Goal: Task Accomplishment & Management: Manage account settings

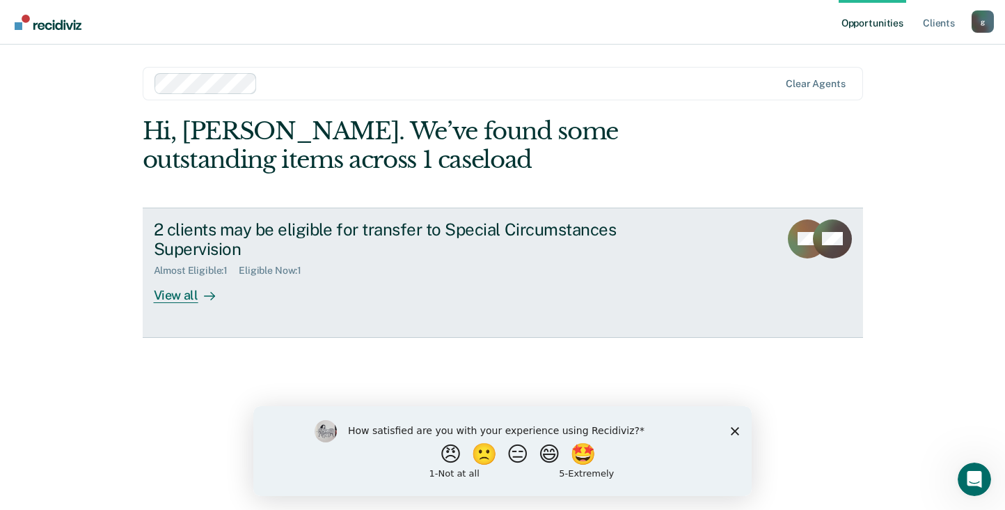
click at [173, 291] on div "View all" at bounding box center [193, 289] width 78 height 27
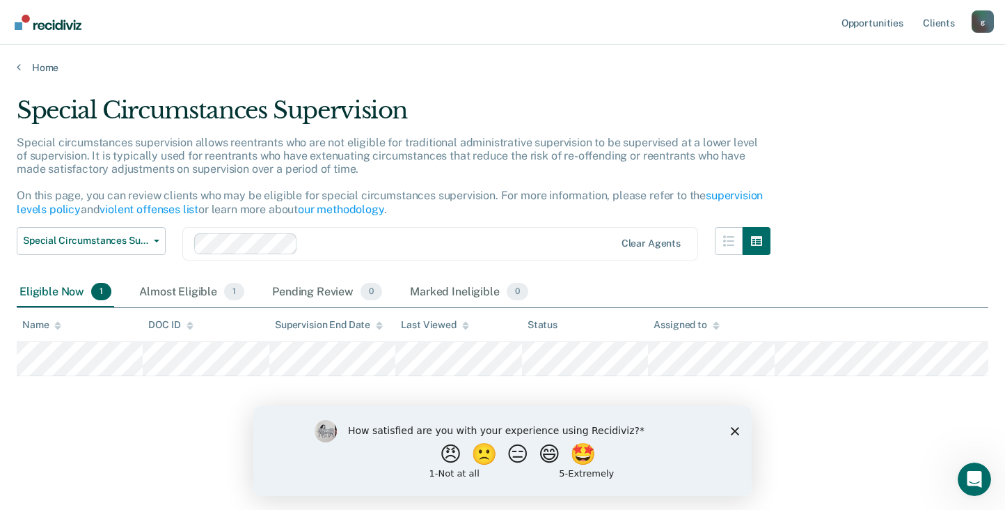
click at [733, 429] on icon "Close survey" at bounding box center [735, 430] width 8 height 8
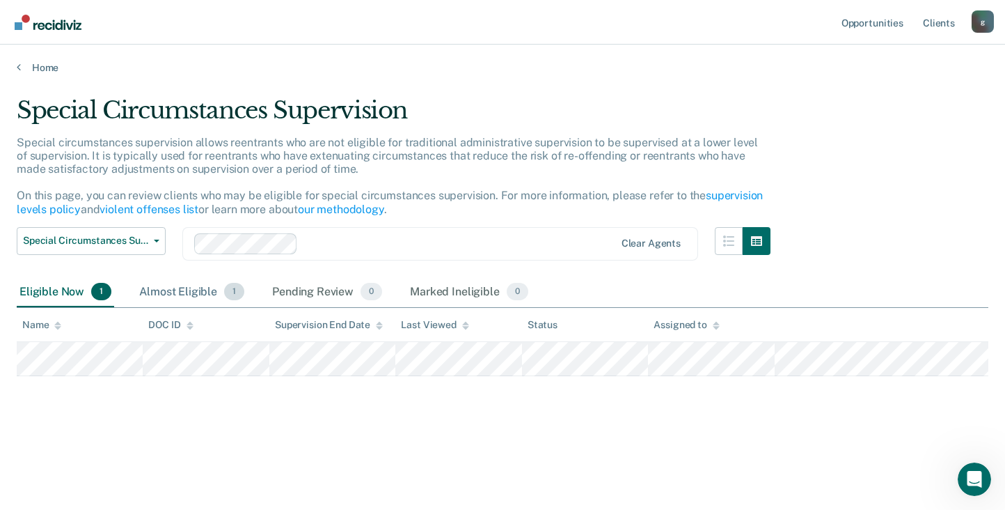
click at [204, 294] on div "Almost Eligible 1" at bounding box center [191, 292] width 111 height 31
click at [56, 297] on div "Eligible Now 1" at bounding box center [65, 292] width 97 height 31
click at [463, 323] on icon at bounding box center [465, 322] width 7 height 3
click at [439, 328] on div "Last Viewed" at bounding box center [435, 325] width 68 height 12
click at [315, 327] on div "Supervision End Date" at bounding box center [329, 325] width 108 height 12
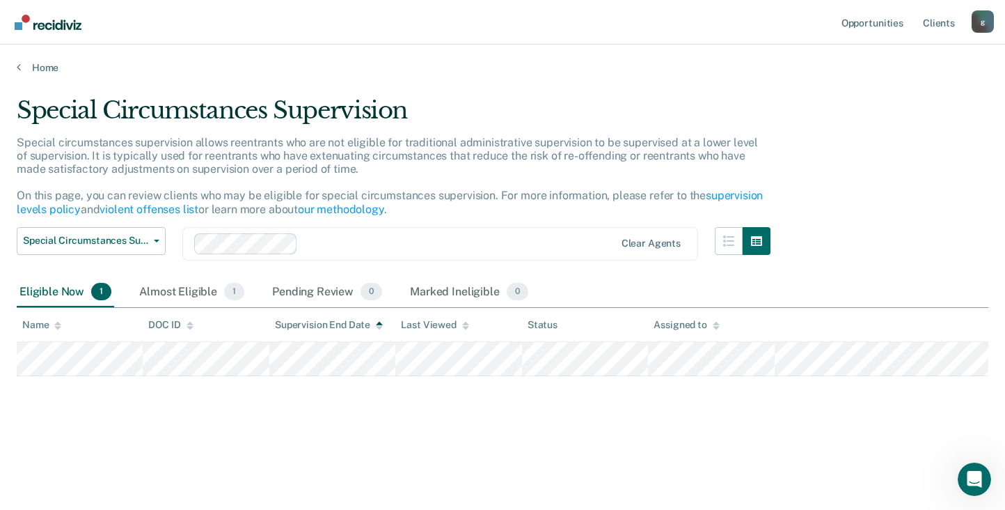
click at [42, 325] on div "Name" at bounding box center [41, 325] width 39 height 12
click at [48, 283] on div "Eligible Now 1" at bounding box center [65, 292] width 97 height 31
click at [173, 285] on div "Almost Eligible 1" at bounding box center [191, 292] width 111 height 31
click at [317, 294] on div "Pending Review 0" at bounding box center [327, 292] width 116 height 31
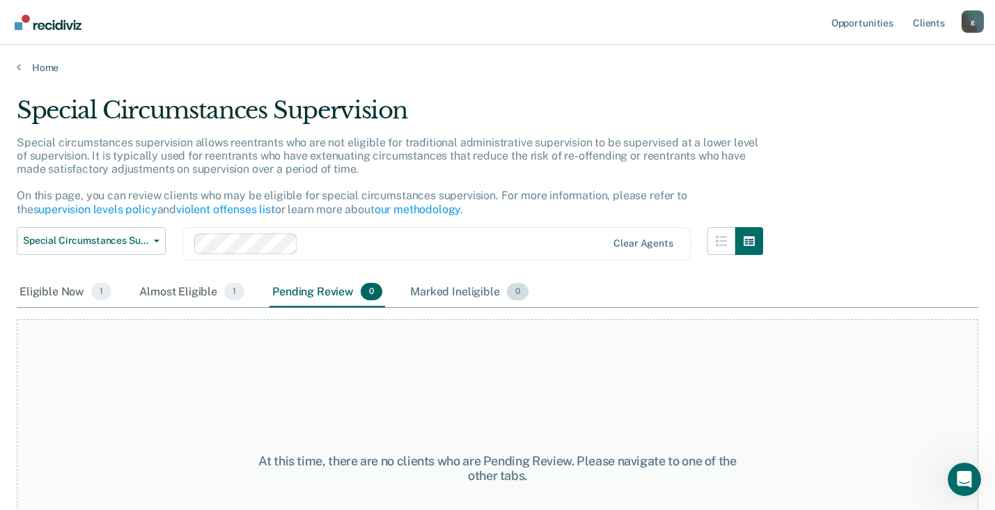
click at [453, 297] on div "Marked Ineligible 0" at bounding box center [469, 292] width 124 height 31
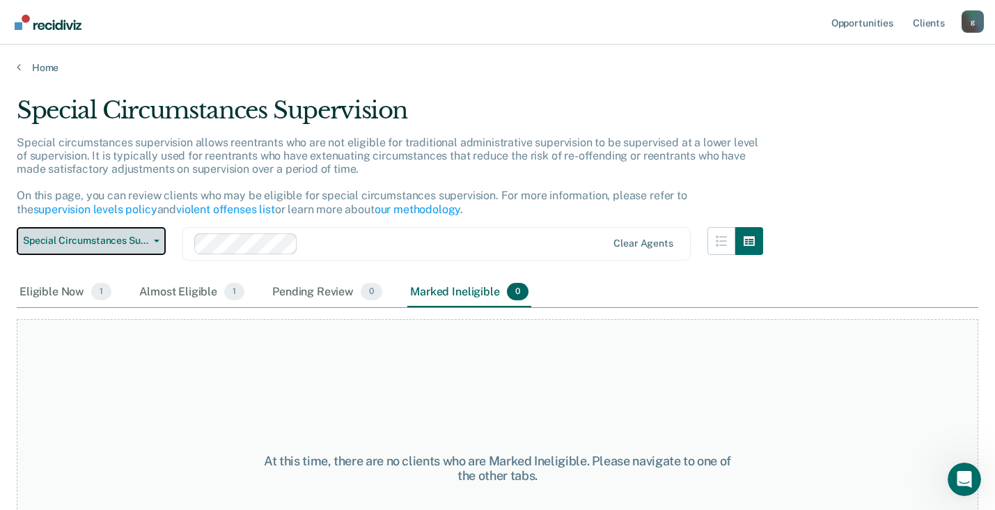
click at [81, 237] on span "Special Circumstances Supervision" at bounding box center [85, 241] width 125 height 12
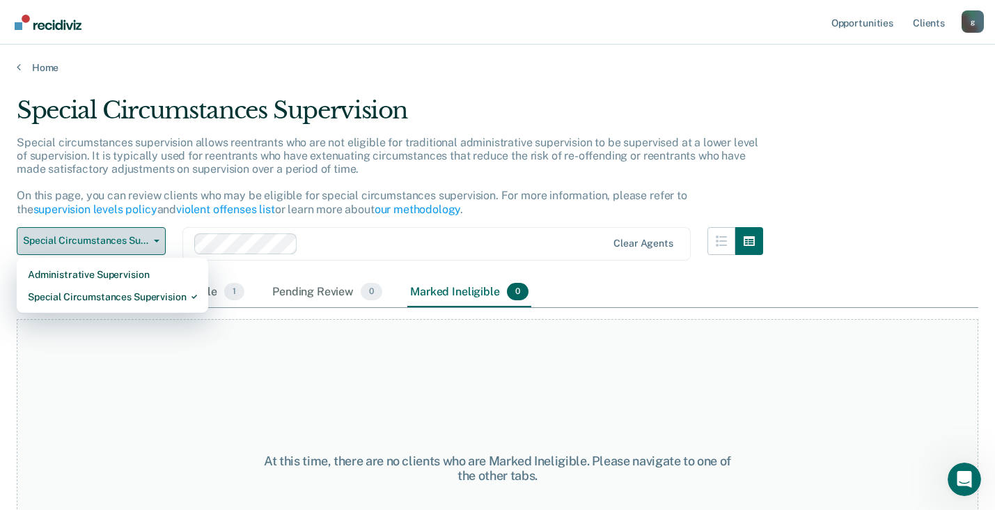
click at [81, 237] on span "Special Circumstances Supervision" at bounding box center [85, 241] width 125 height 12
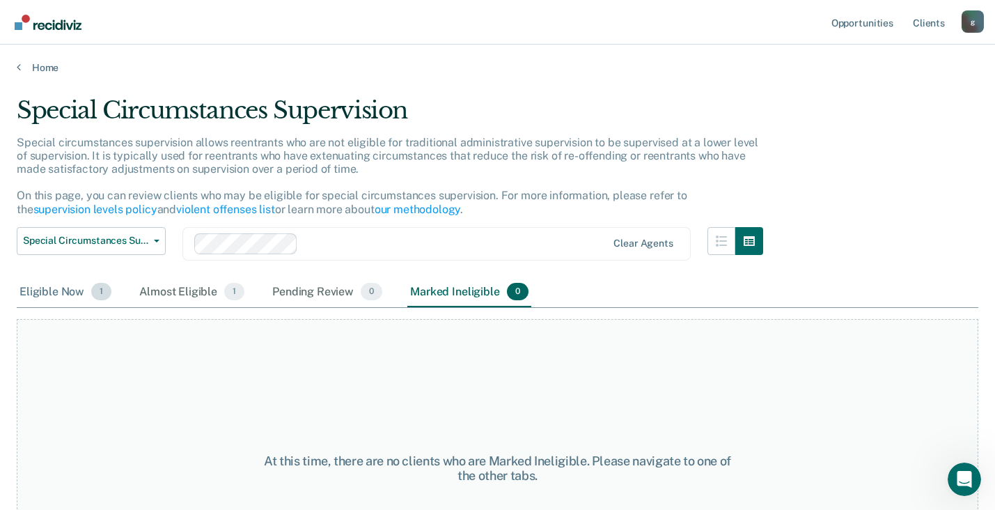
click at [29, 283] on div "Eligible Now 1" at bounding box center [65, 292] width 97 height 31
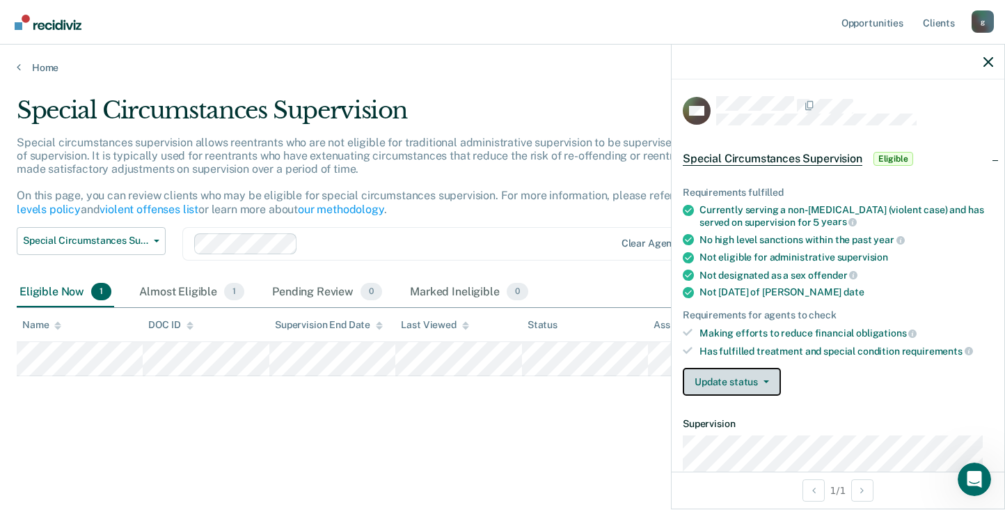
click at [728, 375] on button "Update status" at bounding box center [732, 382] width 98 height 28
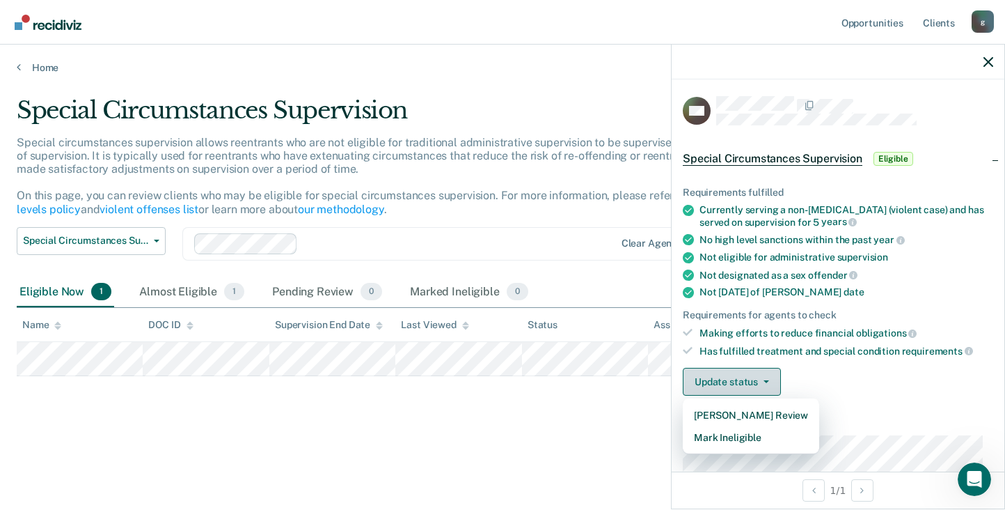
click at [728, 375] on button "Update status" at bounding box center [732, 382] width 98 height 28
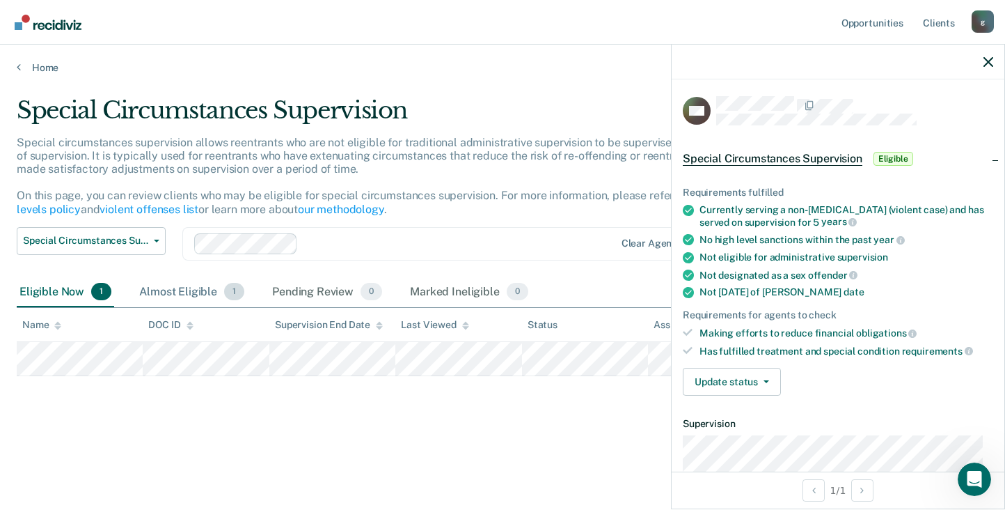
click at [182, 288] on div "Almost Eligible 1" at bounding box center [191, 292] width 111 height 31
click at [306, 292] on div "Pending Review 0" at bounding box center [327, 292] width 116 height 31
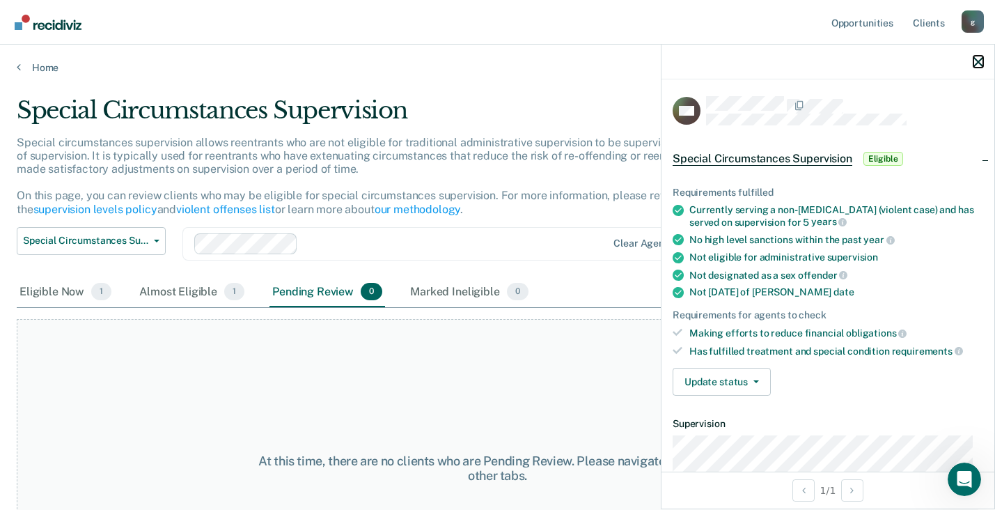
click at [978, 66] on icon "button" at bounding box center [978, 62] width 10 height 10
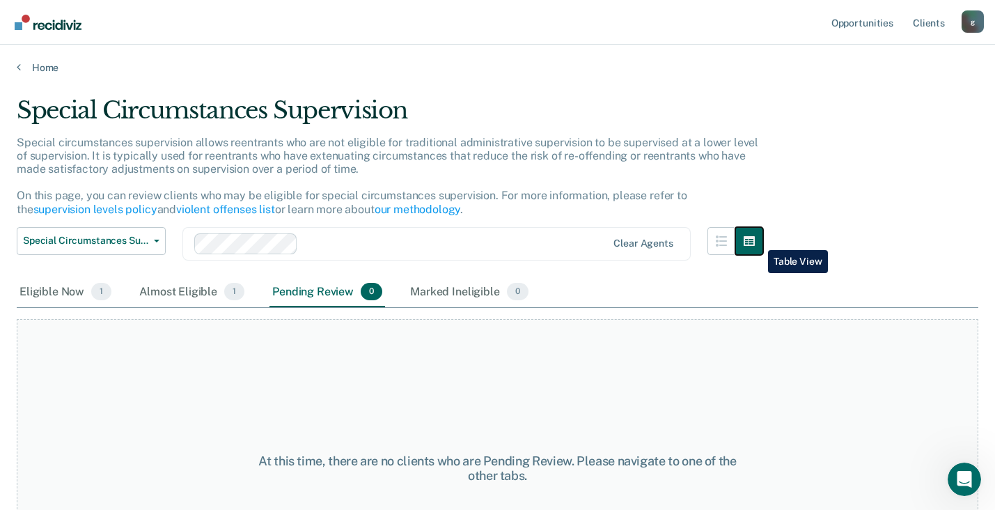
click at [755, 240] on icon "button" at bounding box center [749, 240] width 11 height 11
click at [727, 242] on icon "button" at bounding box center [721, 240] width 11 height 11
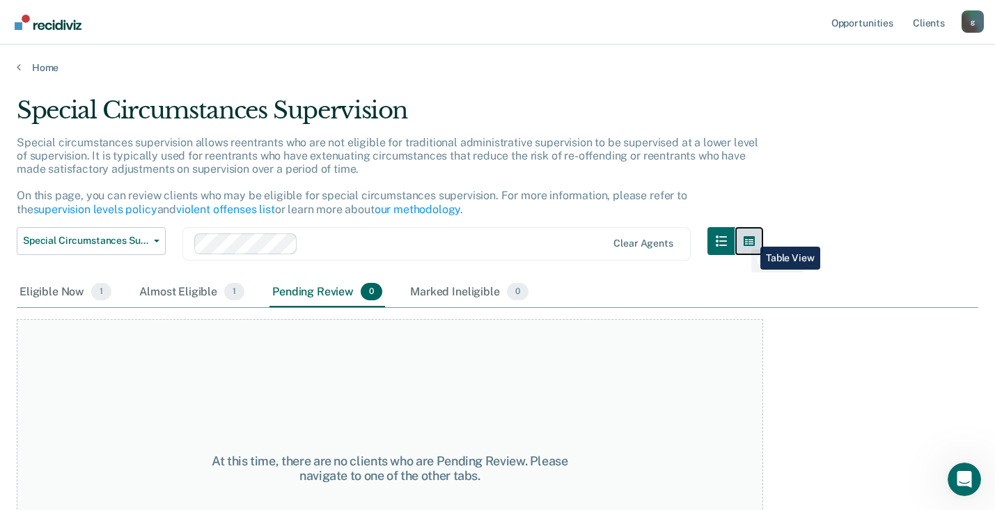
click at [751, 236] on icon "button" at bounding box center [749, 240] width 11 height 11
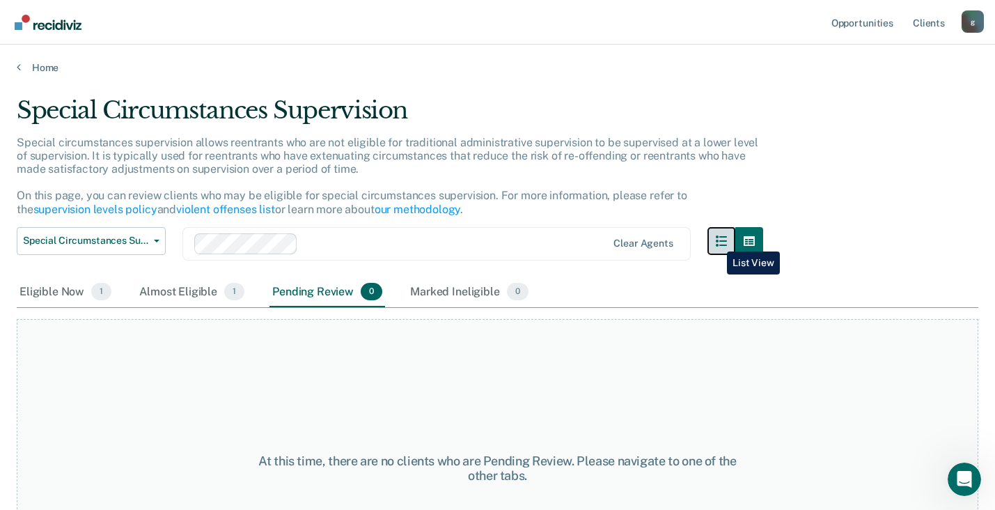
click at [716, 241] on button "button" at bounding box center [721, 241] width 28 height 28
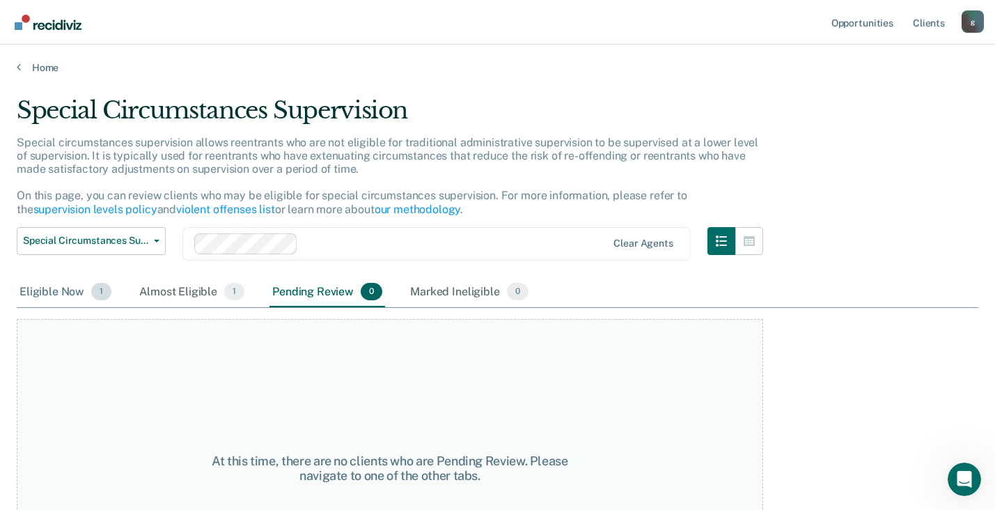
click at [74, 297] on div "Eligible Now 1" at bounding box center [65, 292] width 97 height 31
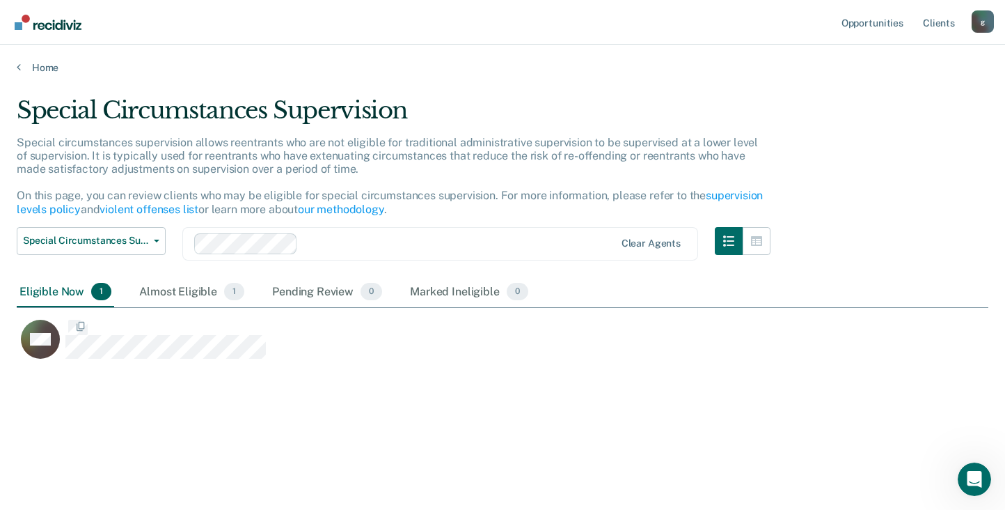
scroll to position [299, 962]
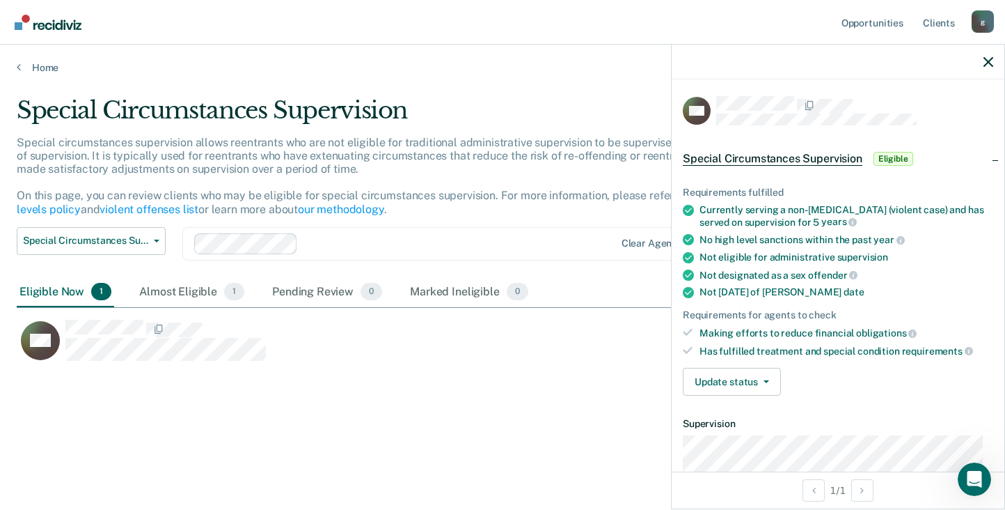
click at [441, 450] on main "Special Circumstances Supervision Special circumstances supervision allows reen…" at bounding box center [502, 290] width 1005 height 432
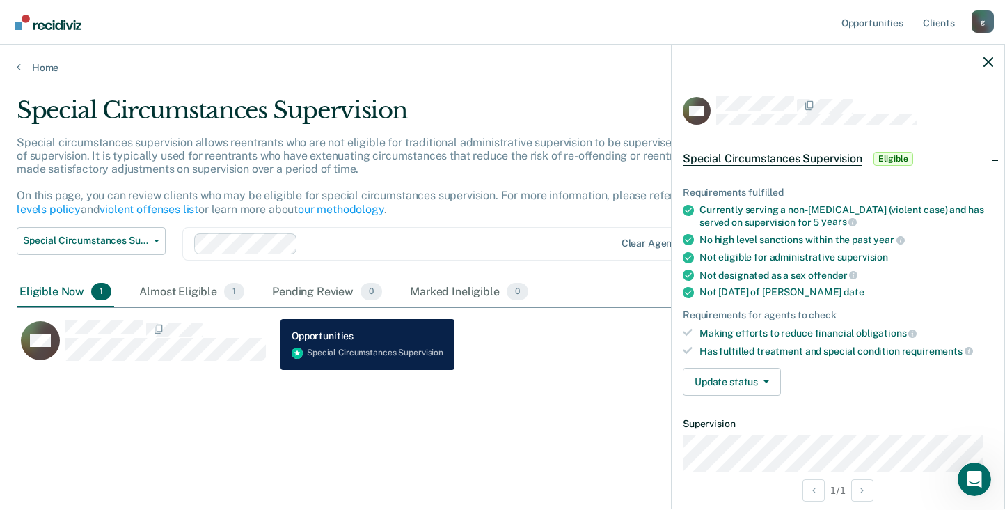
click at [529, 224] on div "Special circumstances supervision allows reentrants who are not eligible for tr…" at bounding box center [394, 181] width 754 height 91
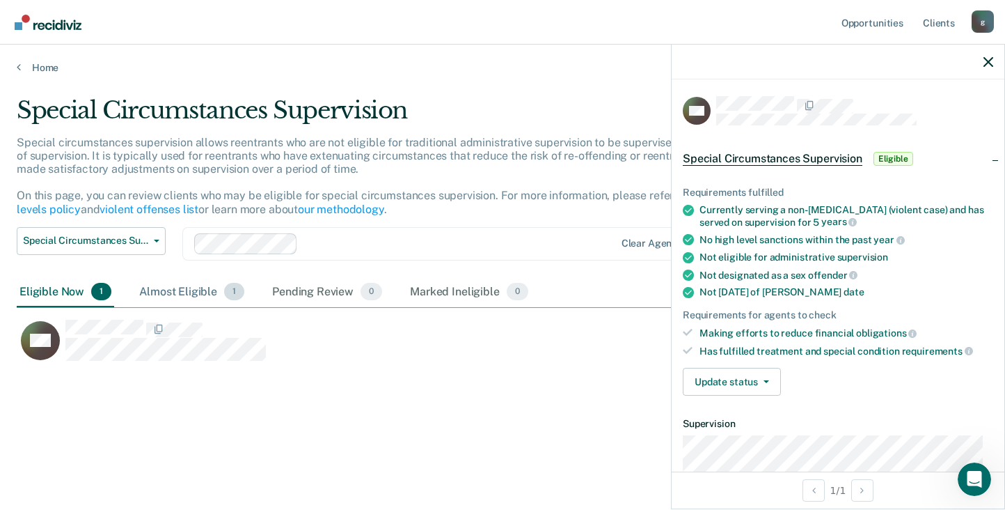
click at [185, 288] on div "Almost Eligible 1" at bounding box center [191, 292] width 111 height 31
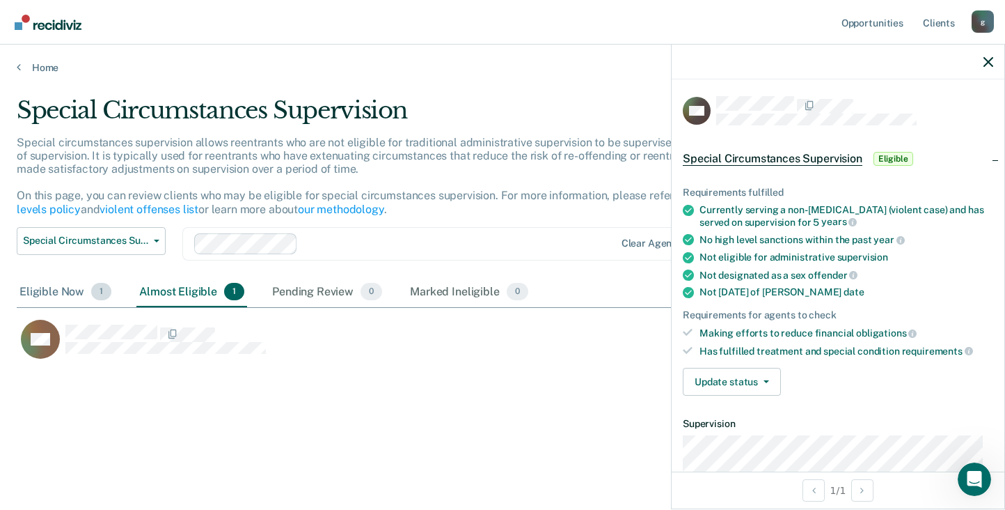
click at [45, 291] on div "Eligible Now 1" at bounding box center [65, 292] width 97 height 31
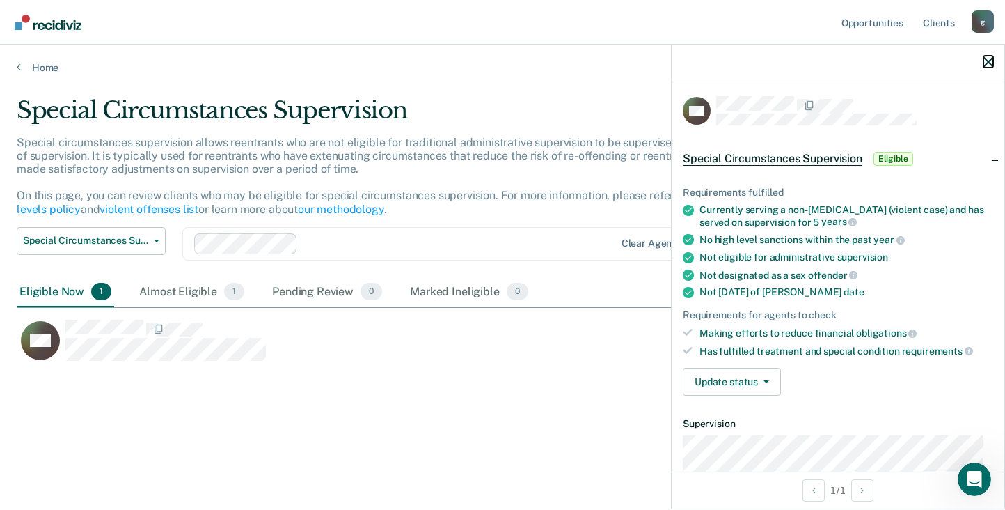
click at [987, 57] on icon "button" at bounding box center [989, 62] width 10 height 10
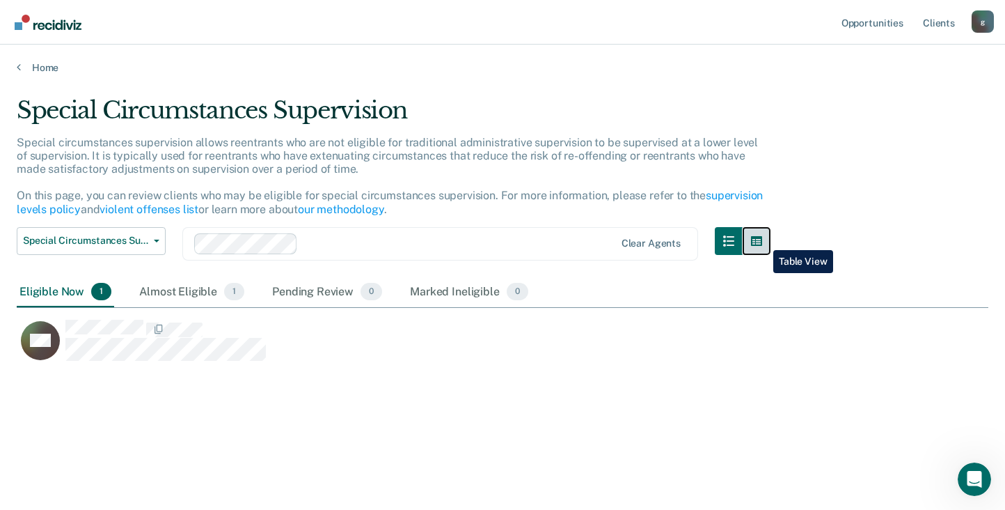
click at [763, 240] on button "button" at bounding box center [757, 241] width 28 height 28
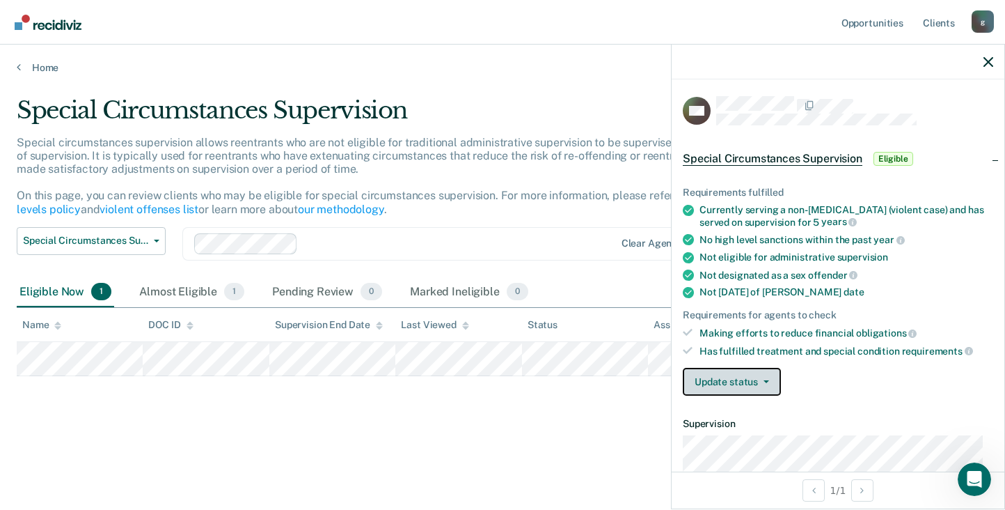
click at [734, 379] on button "Update status" at bounding box center [732, 382] width 98 height 28
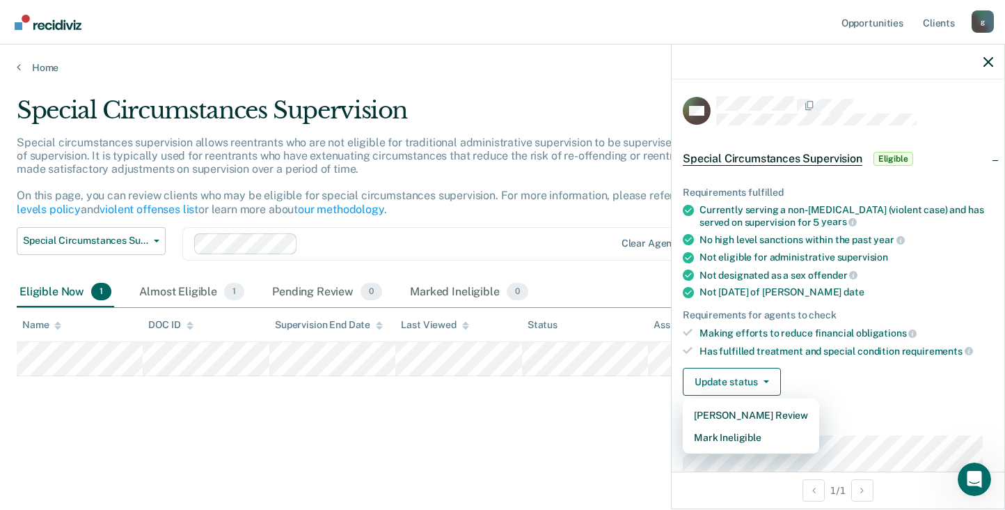
click at [921, 382] on div "Update status [PERSON_NAME] Review Mark Ineligible" at bounding box center [838, 382] width 311 height 28
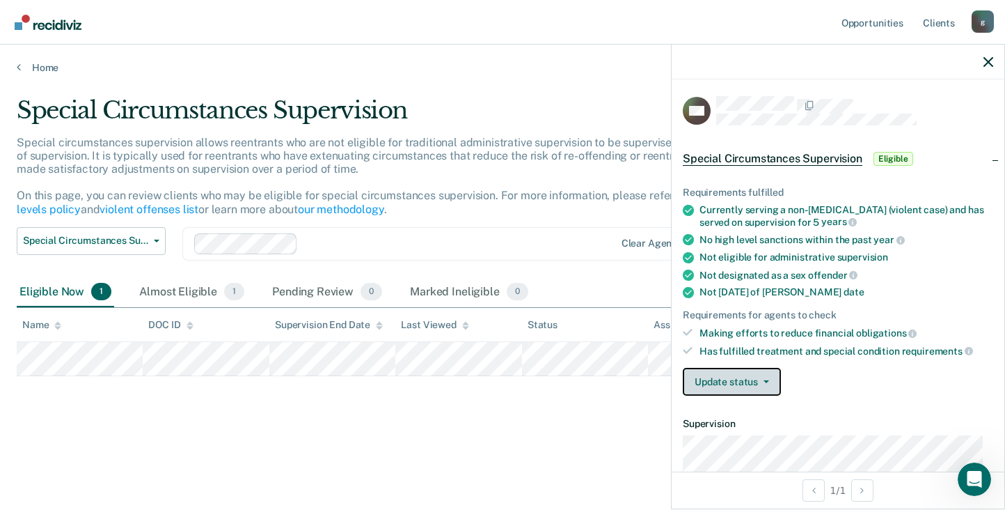
click at [737, 385] on button "Update status" at bounding box center [732, 382] width 98 height 28
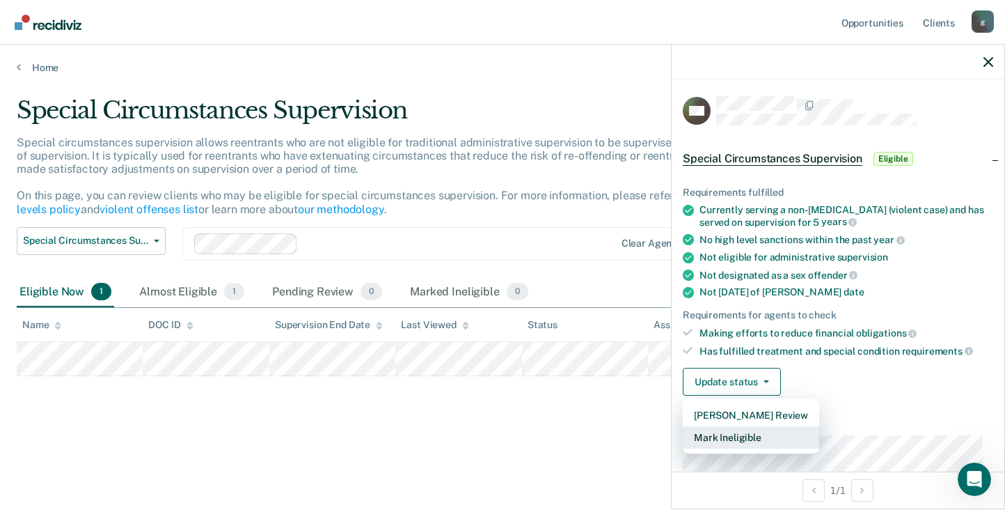
click at [729, 439] on button "Mark Ineligible" at bounding box center [751, 437] width 136 height 22
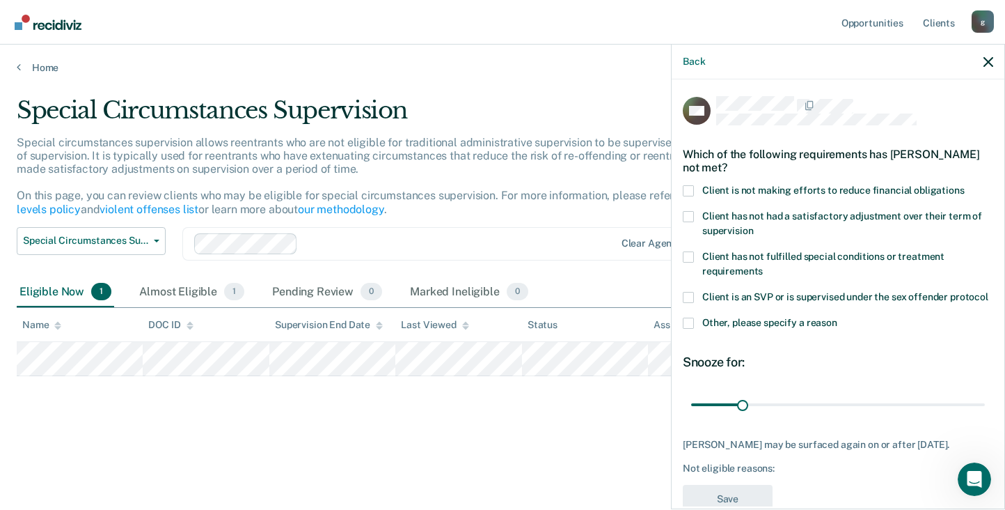
click at [691, 254] on span at bounding box center [688, 256] width 11 height 11
click at [763, 266] on input "Client has not fulfilled special conditions or treatment requirements" at bounding box center [763, 266] width 0 height 0
click at [690, 329] on span at bounding box center [688, 323] width 11 height 11
click at [838, 318] on input "Other, please specify a reason" at bounding box center [838, 318] width 0 height 0
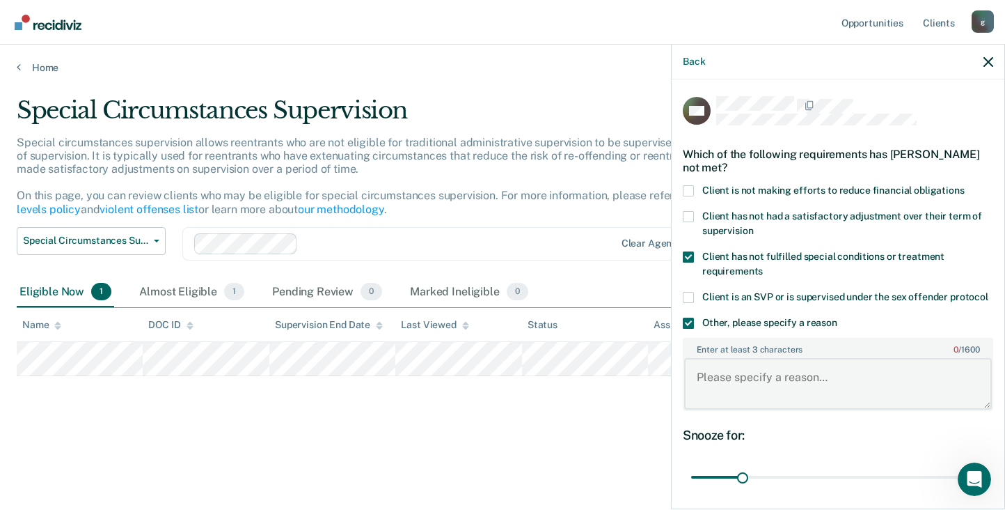
click at [701, 386] on textarea "Enter at least 3 characters 0 / 1600" at bounding box center [838, 384] width 308 height 52
click at [898, 93] on div "RW Which of the following requirements has [PERSON_NAME] not met? Client is not…" at bounding box center [838, 292] width 333 height 427
click at [719, 391] on textarea "Enter at least 3 characters 0 / 1600" at bounding box center [838, 384] width 308 height 52
click at [875, 394] on textarea "Reentrant is on supervision for" at bounding box center [838, 384] width 308 height 52
click at [713, 403] on textarea "Reentrant is on supervision for Criminal Attempt, [PERSON_NAME] in the 1st degr…" at bounding box center [838, 384] width 308 height 52
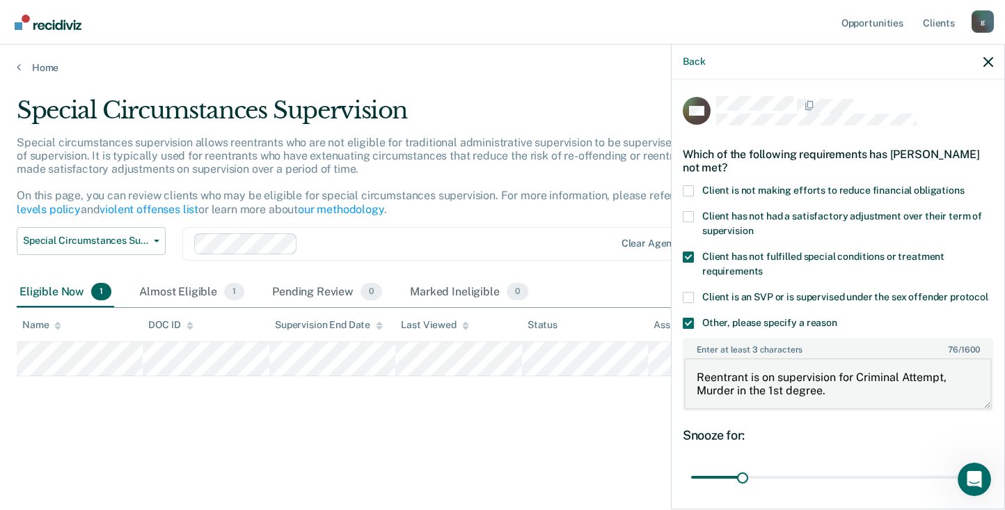
click at [815, 389] on textarea "Reentrant is on supervision for Criminal Attempt, Murder in the 1st degree." at bounding box center [838, 384] width 308 height 52
click at [845, 407] on textarea "Reentrant is on supervision for Criminal Attempt, Murder in the 1st degree." at bounding box center [838, 384] width 308 height 52
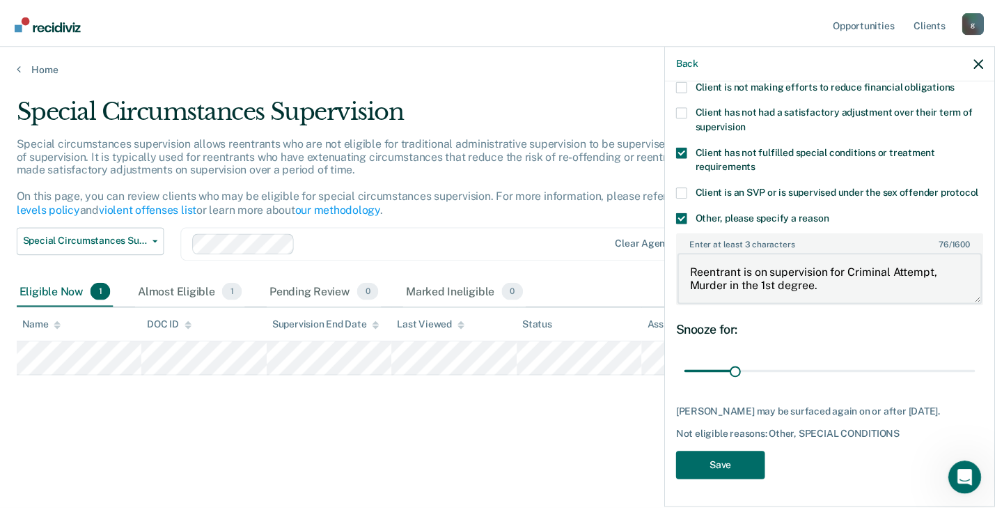
scroll to position [118, 0]
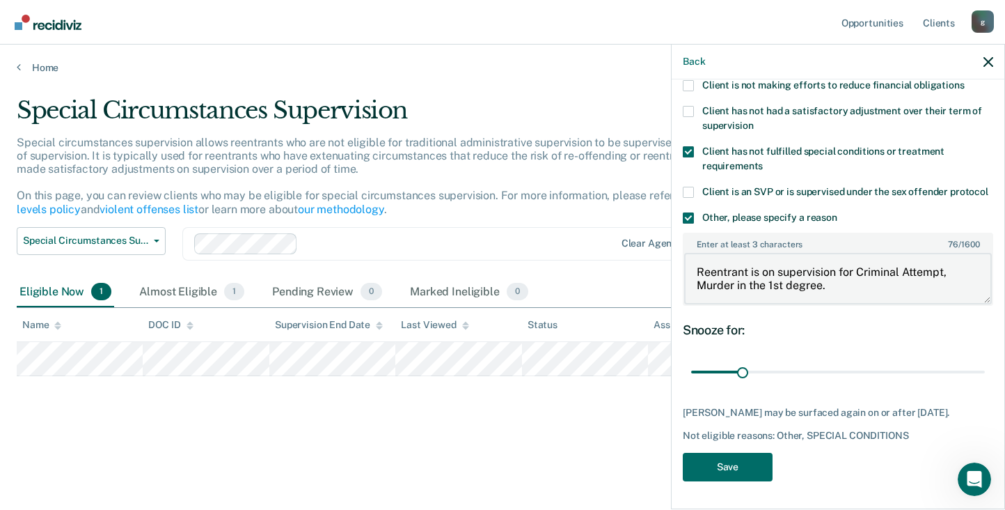
click at [950, 274] on textarea "Reentrant is on supervision for Criminal Attempt, Murder in the 1st degree." at bounding box center [838, 279] width 308 height 52
type textarea "Reentrant is on supervision for Criminal Attempt -Murder in the 1st degree."
click at [733, 472] on button "Save" at bounding box center [728, 467] width 90 height 29
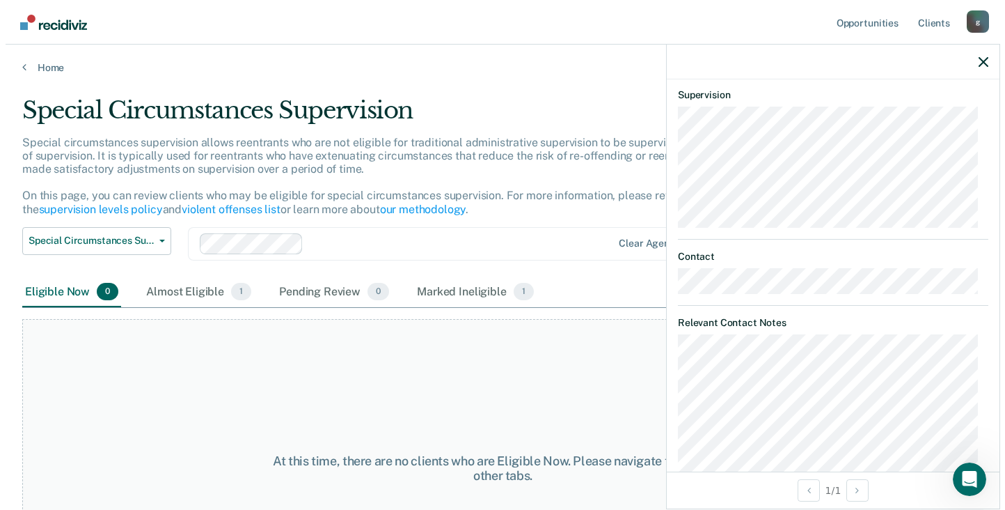
scroll to position [506, 0]
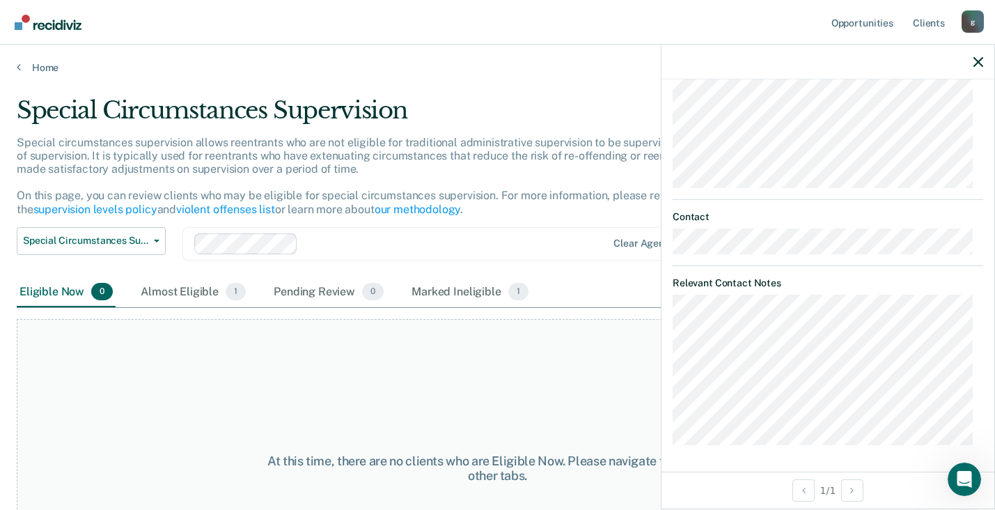
click at [431, 364] on div "At this time, there are no clients who are Eligible Now. Please navigate to one…" at bounding box center [498, 468] width 962 height 298
click at [164, 294] on div "Almost Eligible 1" at bounding box center [193, 292] width 111 height 31
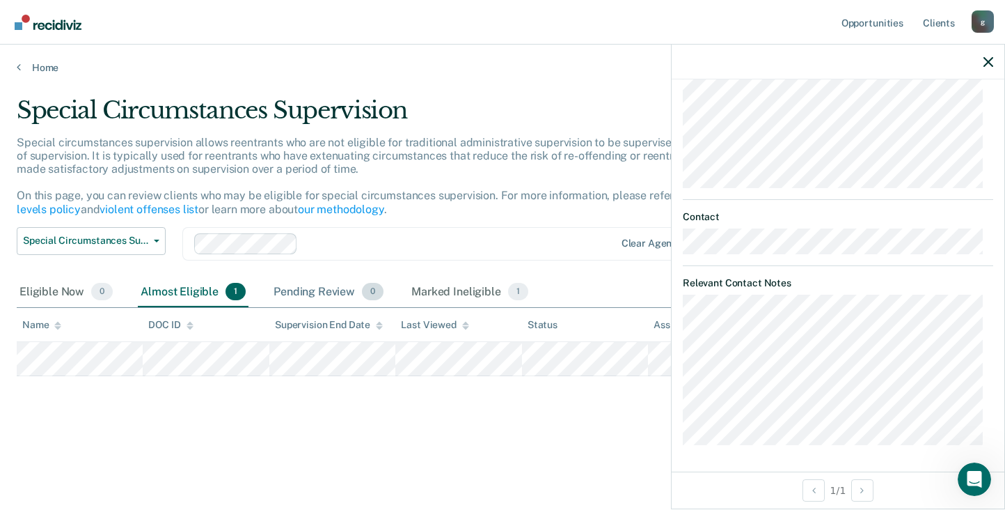
click at [313, 293] on div "Pending Review 0" at bounding box center [329, 292] width 116 height 31
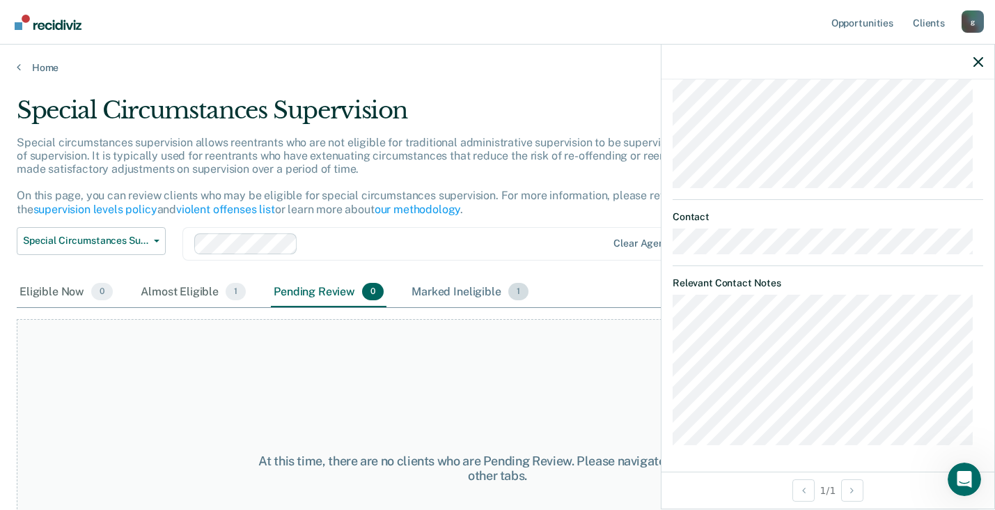
click at [451, 297] on div "Marked Ineligible 1" at bounding box center [470, 292] width 123 height 31
